Goal: Find specific page/section: Find specific page/section

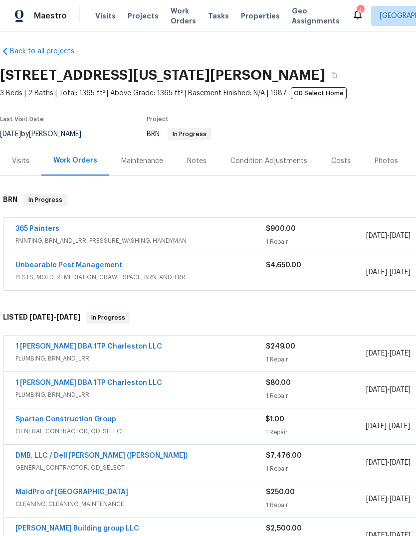
scroll to position [5, 0]
click at [255, 19] on span "Properties" at bounding box center [260, 16] width 39 height 10
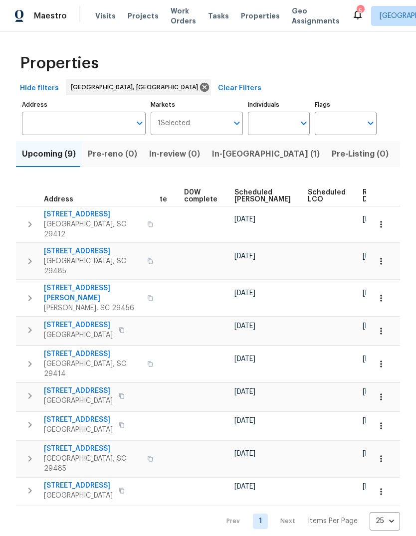
scroll to position [0, 260]
click at [363, 196] on span "Ready Date" at bounding box center [374, 196] width 22 height 14
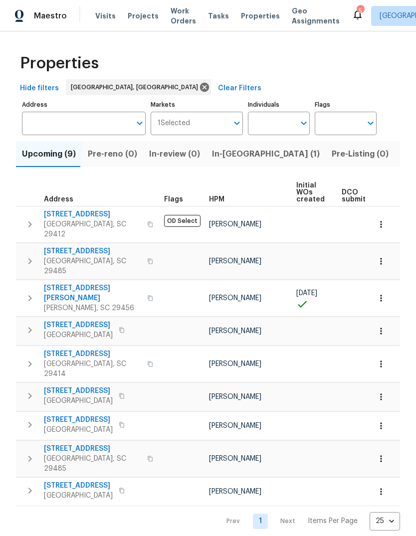
click at [83, 246] on span "[STREET_ADDRESS]" at bounding box center [92, 251] width 97 height 10
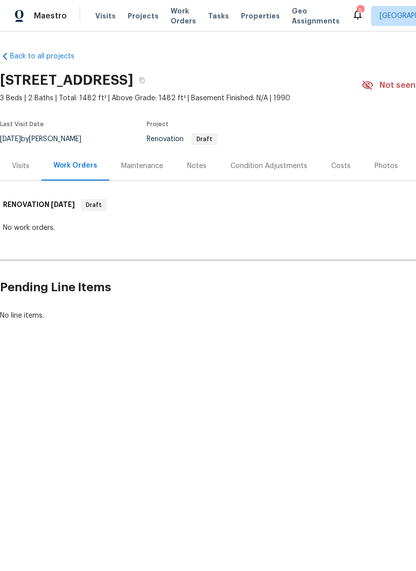
click at [331, 161] on div "Costs" at bounding box center [340, 166] width 19 height 10
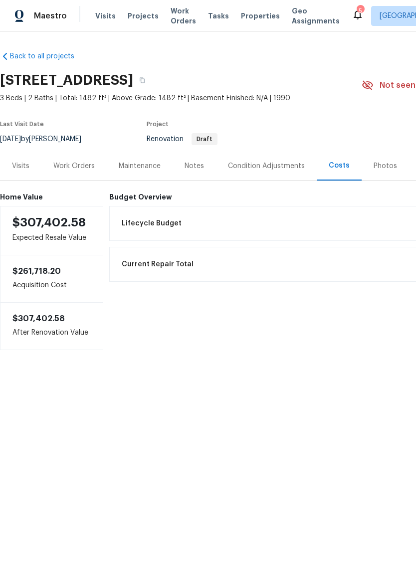
click at [296, 156] on div "Condition Adjustments" at bounding box center [266, 165] width 101 height 29
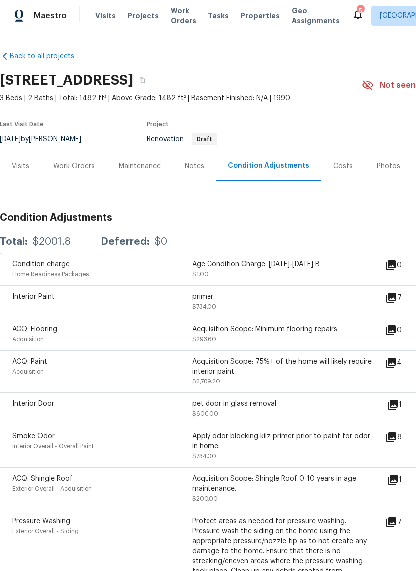
click at [397, 369] on icon at bounding box center [391, 363] width 12 height 12
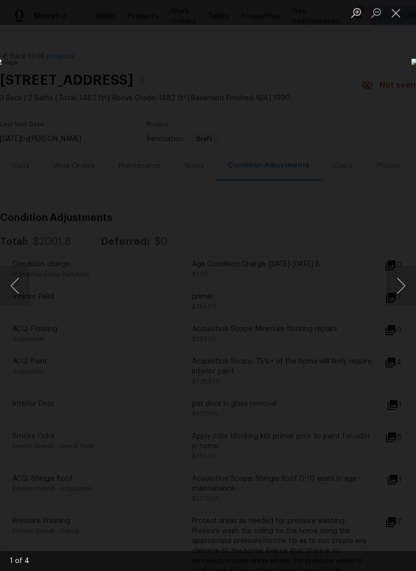
click at [404, 298] on button "Next image" at bounding box center [401, 286] width 30 height 40
click at [406, 288] on button "Next image" at bounding box center [401, 286] width 30 height 40
click at [405, 290] on button "Next image" at bounding box center [401, 286] width 30 height 40
click at [404, 293] on button "Next image" at bounding box center [401, 286] width 30 height 40
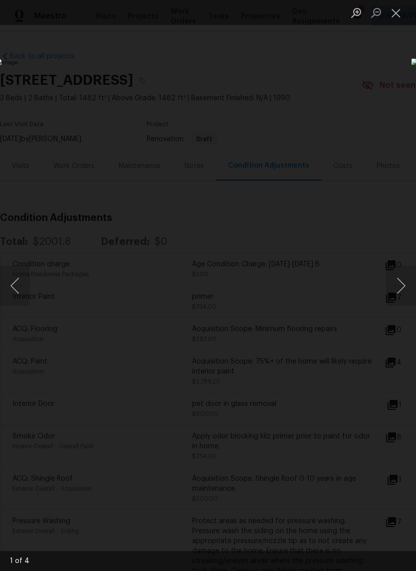
click at [404, 292] on button "Next image" at bounding box center [401, 286] width 30 height 40
click at [403, 293] on button "Next image" at bounding box center [401, 286] width 30 height 40
click at [403, 292] on button "Next image" at bounding box center [401, 286] width 30 height 40
click at [405, 291] on button "Next image" at bounding box center [401, 286] width 30 height 40
click at [405, 292] on button "Next image" at bounding box center [401, 286] width 30 height 40
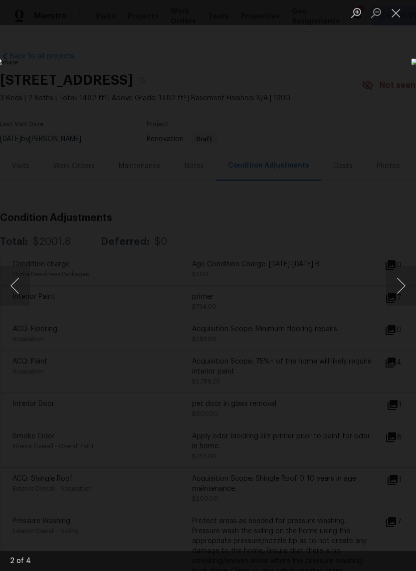
click at [403, 292] on button "Next image" at bounding box center [401, 286] width 30 height 40
click at [390, 21] on button "Close lightbox" at bounding box center [396, 12] width 20 height 17
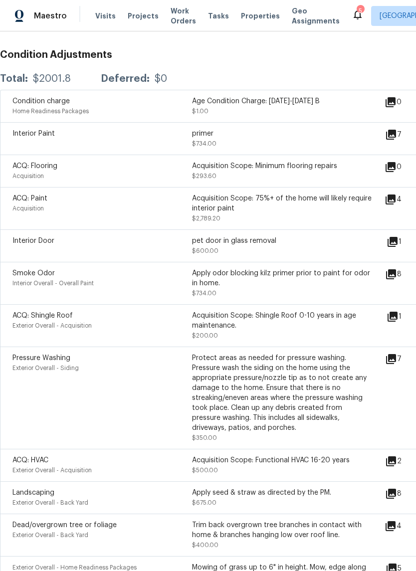
scroll to position [164, 0]
click at [398, 242] on icon at bounding box center [393, 241] width 10 height 10
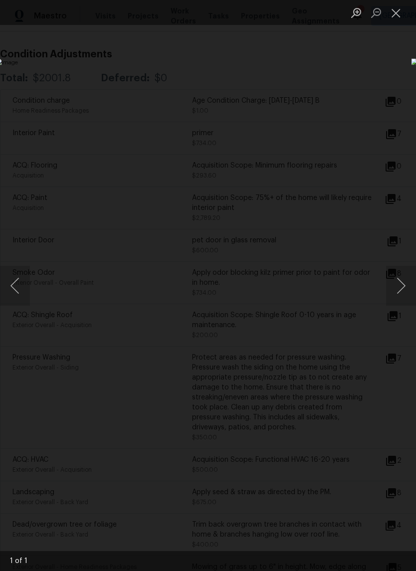
click at [393, 21] on button "Close lightbox" at bounding box center [396, 12] width 20 height 17
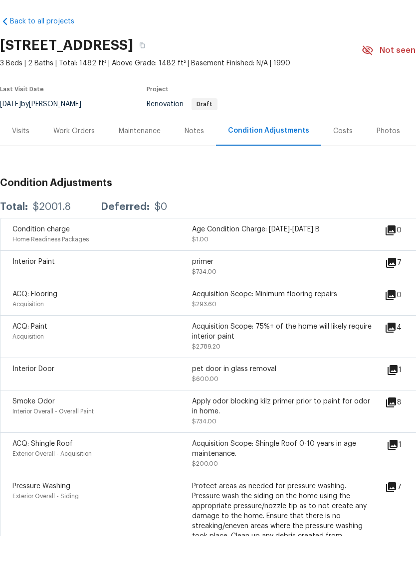
scroll to position [0, 0]
click at [396, 358] on icon at bounding box center [391, 363] width 10 height 10
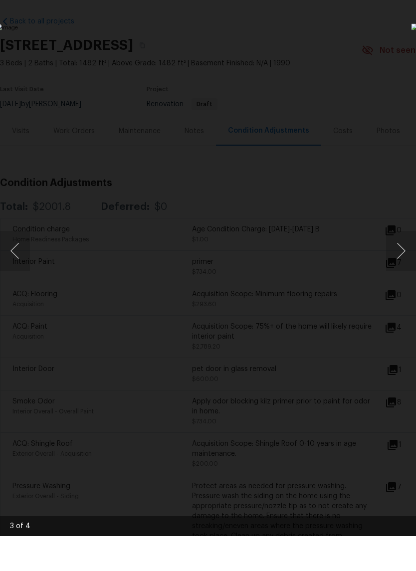
click at [407, 266] on button "Next image" at bounding box center [401, 286] width 30 height 40
click at [404, 266] on button "Next image" at bounding box center [401, 286] width 30 height 40
click at [403, 266] on button "Next image" at bounding box center [401, 286] width 30 height 40
click at [404, 266] on button "Next image" at bounding box center [401, 286] width 30 height 40
click at [405, 266] on button "Next image" at bounding box center [401, 286] width 30 height 40
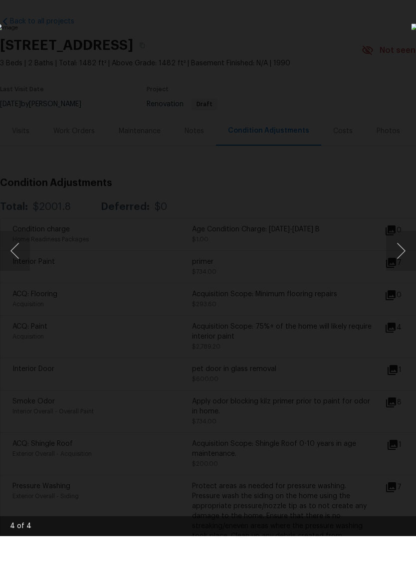
click at [403, 266] on button "Next image" at bounding box center [401, 286] width 30 height 40
click at [383, 367] on div "Lightbox" at bounding box center [208, 285] width 416 height 571
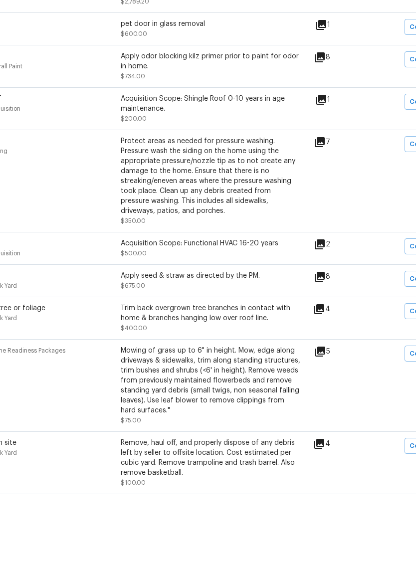
scroll to position [345, 72]
click at [325, 306] on icon at bounding box center [319, 312] width 12 height 12
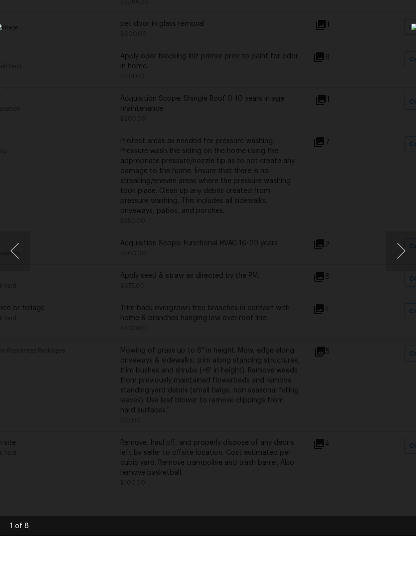
click at [404, 266] on button "Next image" at bounding box center [401, 286] width 30 height 40
click at [409, 266] on button "Next image" at bounding box center [401, 286] width 30 height 40
click at [406, 266] on button "Next image" at bounding box center [401, 286] width 30 height 40
click at [404, 266] on button "Next image" at bounding box center [401, 286] width 30 height 40
click at [405, 266] on button "Next image" at bounding box center [401, 286] width 30 height 40
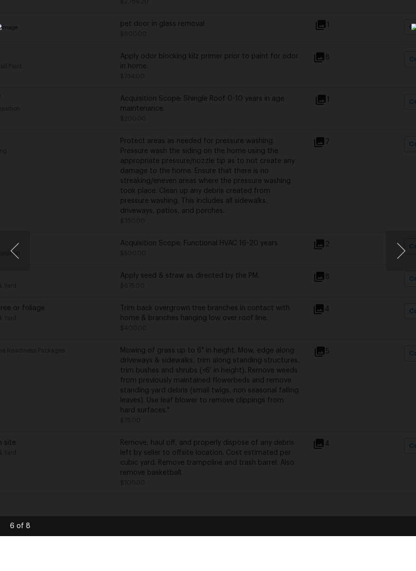
click at [400, 266] on button "Next image" at bounding box center [401, 286] width 30 height 40
click at [406, 266] on button "Next image" at bounding box center [401, 286] width 30 height 40
click at [405, 266] on button "Next image" at bounding box center [401, 286] width 30 height 40
click at [404, 266] on button "Next image" at bounding box center [401, 286] width 30 height 40
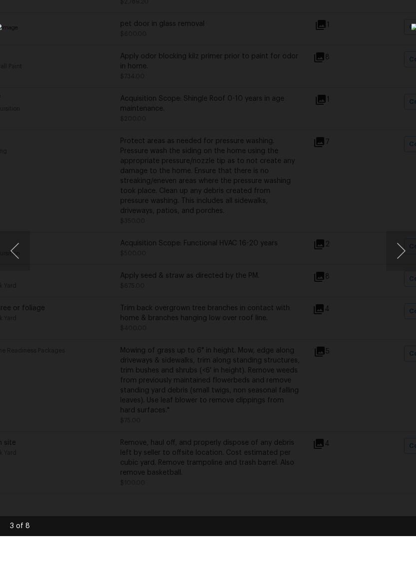
click at [405, 266] on button "Next image" at bounding box center [401, 286] width 30 height 40
click at [404, 266] on button "Next image" at bounding box center [401, 286] width 30 height 40
click at [403, 266] on button "Next image" at bounding box center [401, 286] width 30 height 40
click at [402, 266] on button "Next image" at bounding box center [401, 286] width 30 height 40
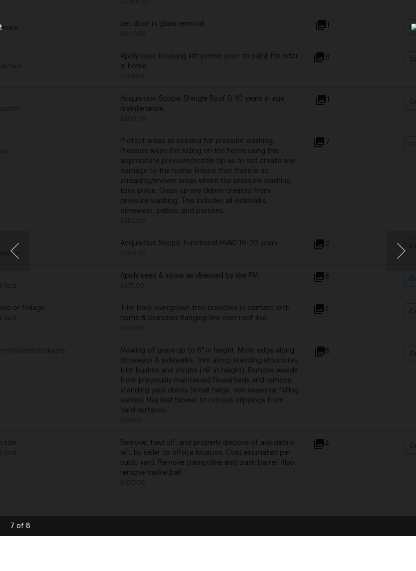
click at [320, 432] on div "Lightbox" at bounding box center [208, 285] width 416 height 571
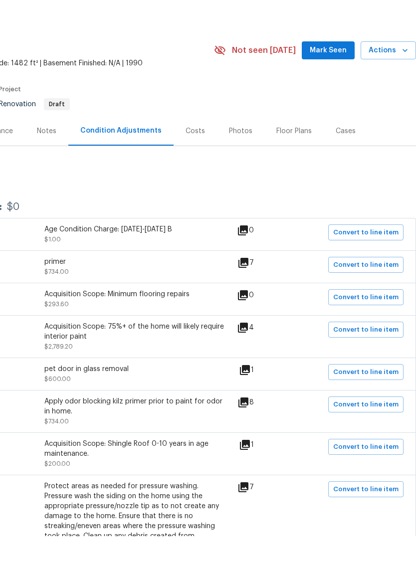
scroll to position [0, 148]
click at [177, 151] on div "Costs" at bounding box center [195, 165] width 43 height 29
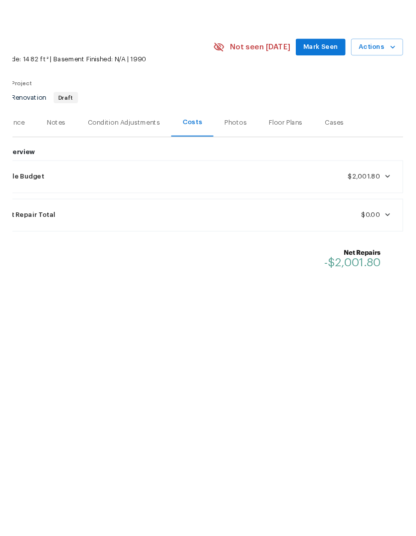
scroll to position [0, 148]
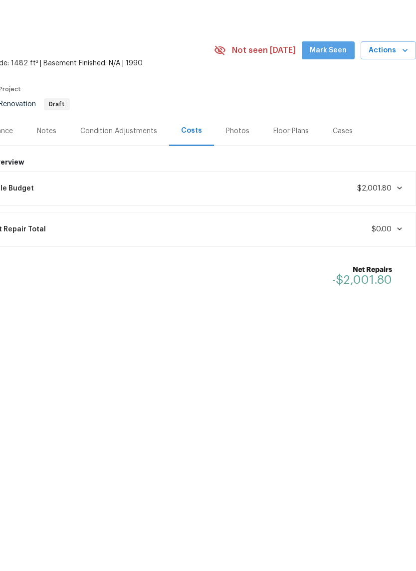
click at [338, 79] on span "Mark Seen" at bounding box center [328, 85] width 37 height 12
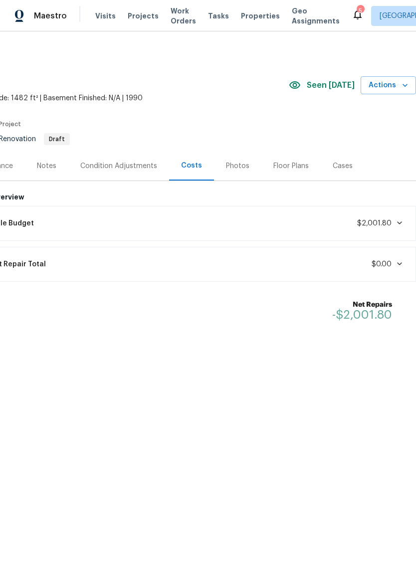
click at [246, 19] on span "Properties" at bounding box center [260, 16] width 39 height 10
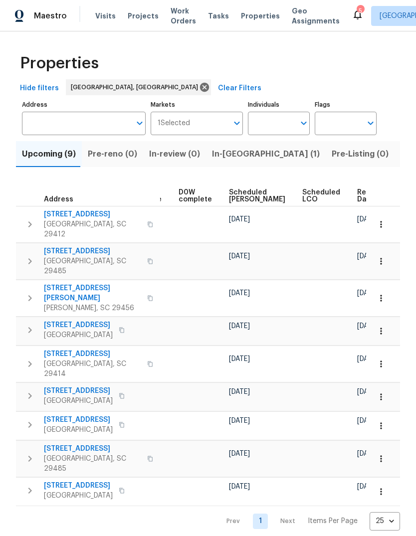
scroll to position [0, 262]
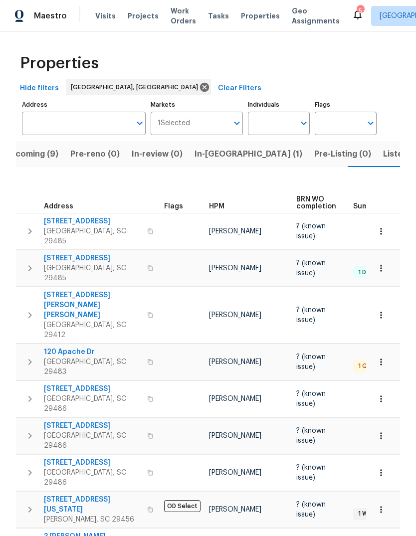
click at [383, 158] on span "Listed (6)" at bounding box center [402, 154] width 38 height 14
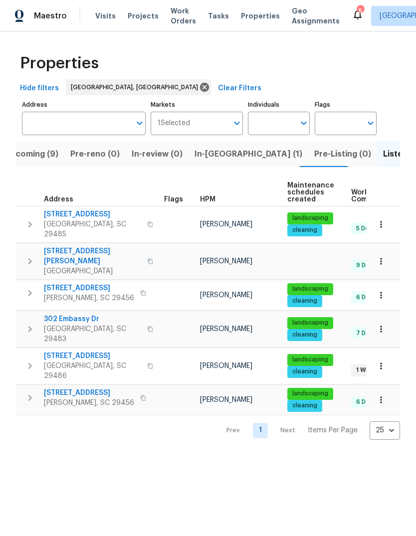
click at [380, 227] on button "button" at bounding box center [381, 224] width 22 height 22
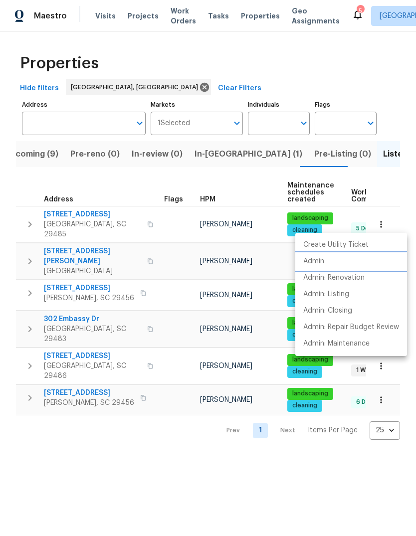
click at [323, 266] on p "Admin" at bounding box center [313, 261] width 21 height 10
click at [270, 447] on div at bounding box center [208, 268] width 416 height 536
